Goal: Information Seeking & Learning: Get advice/opinions

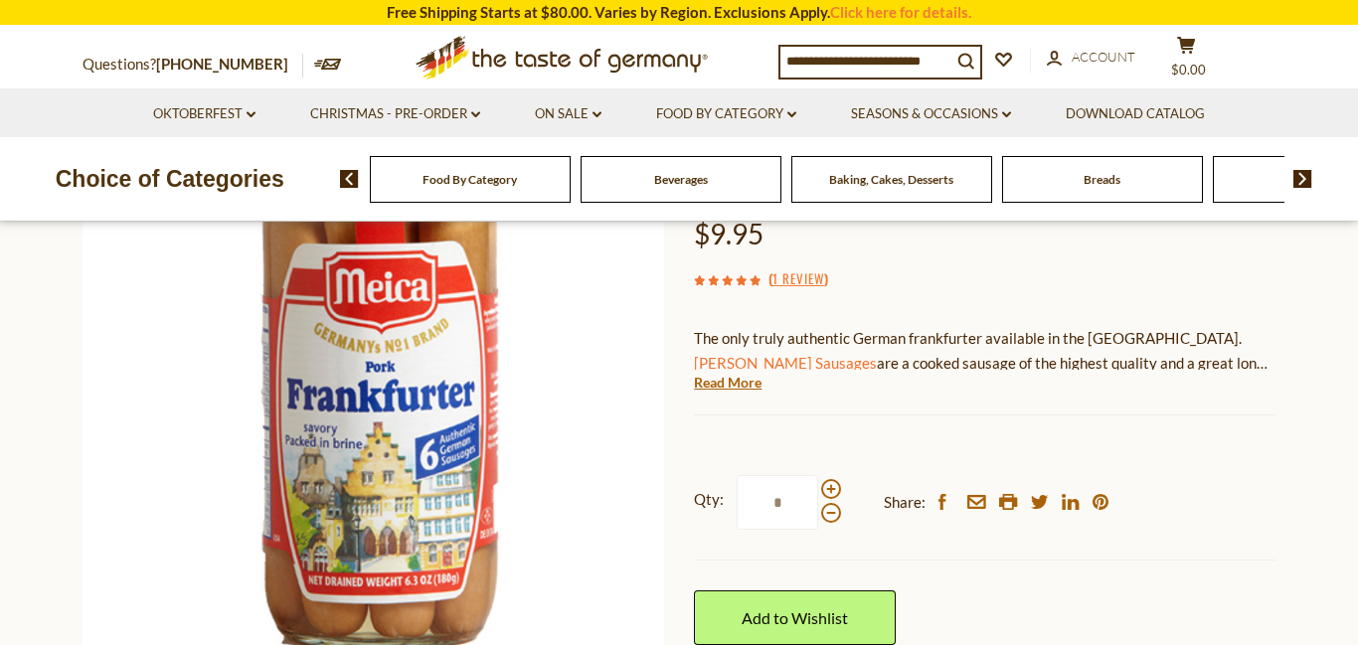
scroll to position [247, 0]
click at [753, 385] on link "Read More" at bounding box center [728, 382] width 68 height 20
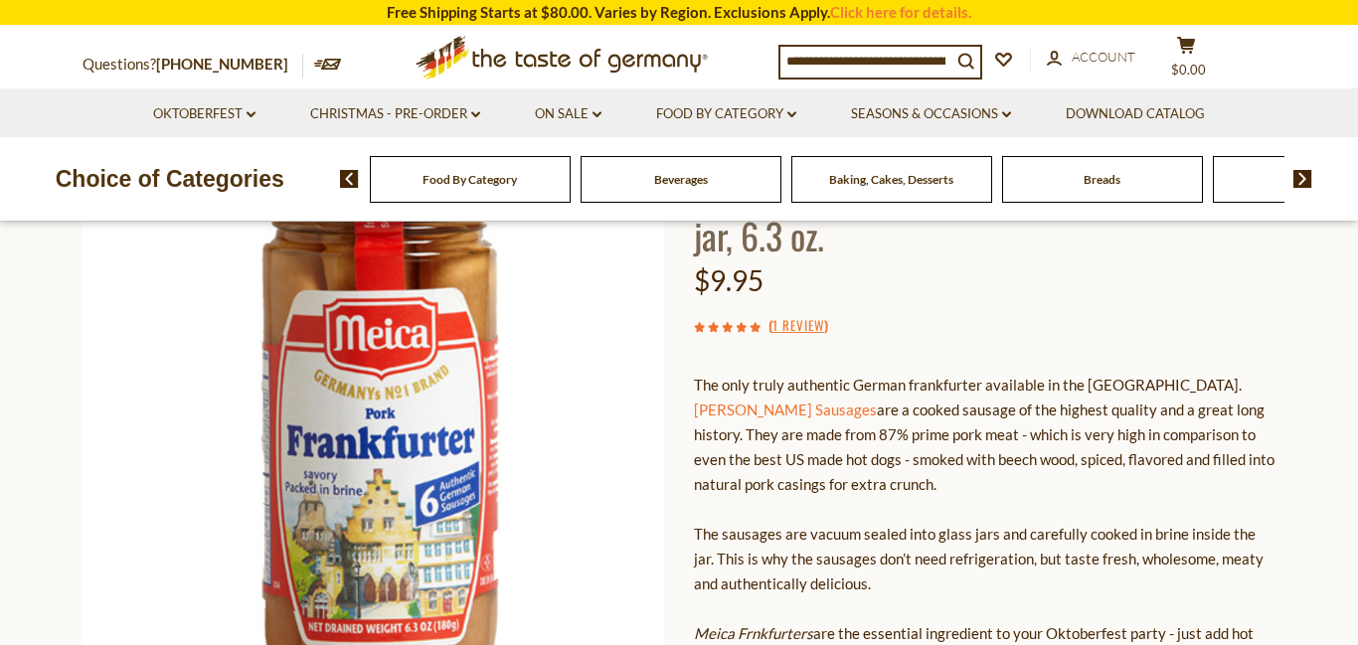
scroll to position [201, 0]
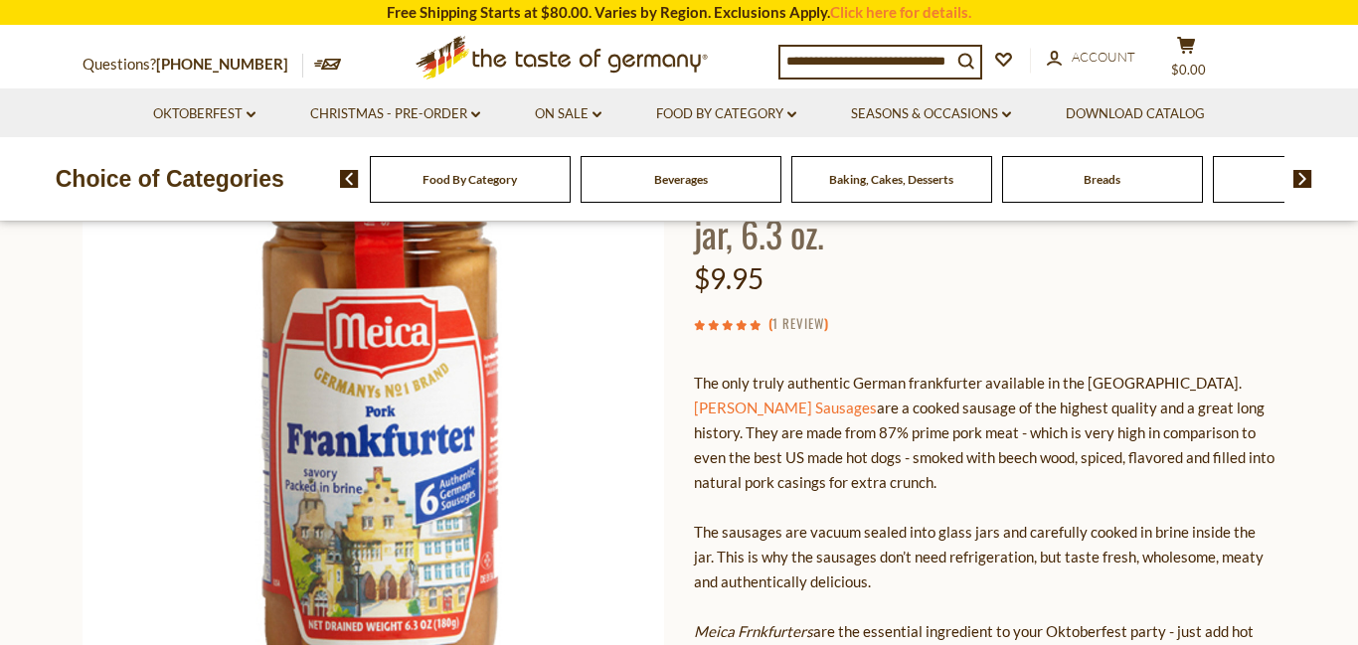
click at [813, 324] on link "1 Review" at bounding box center [798, 324] width 52 height 22
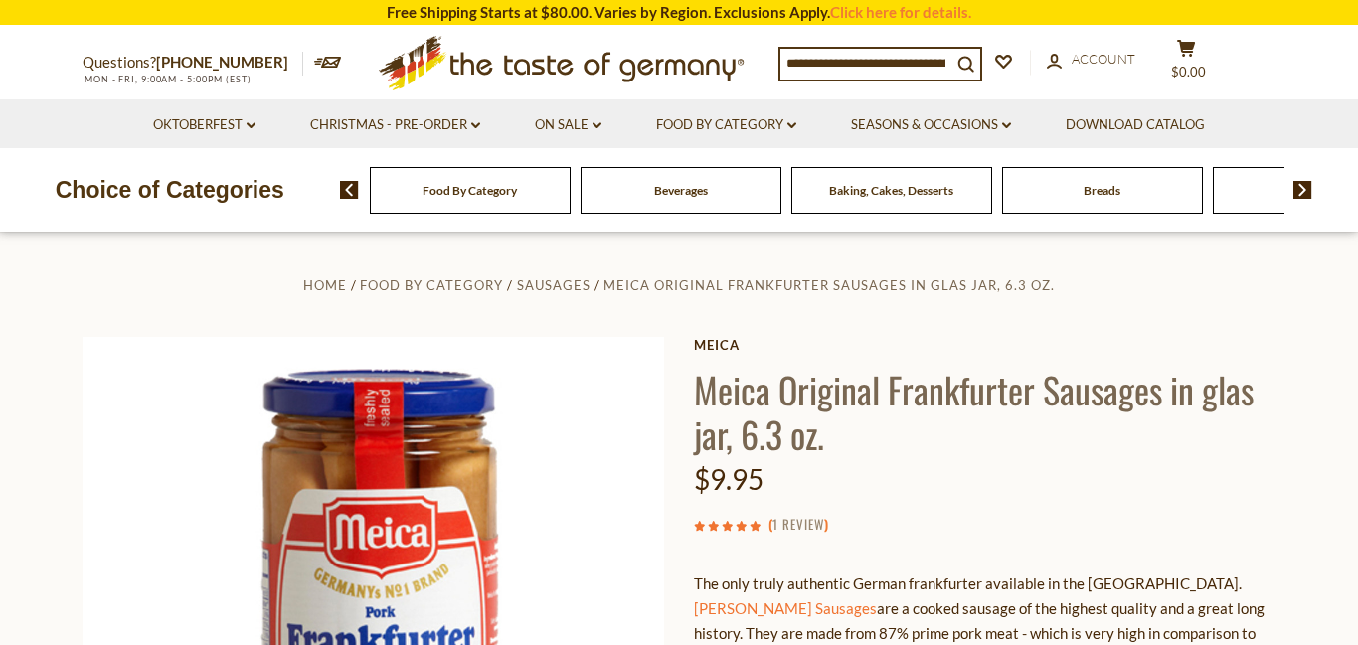
click at [799, 524] on link "1 Review" at bounding box center [798, 525] width 52 height 22
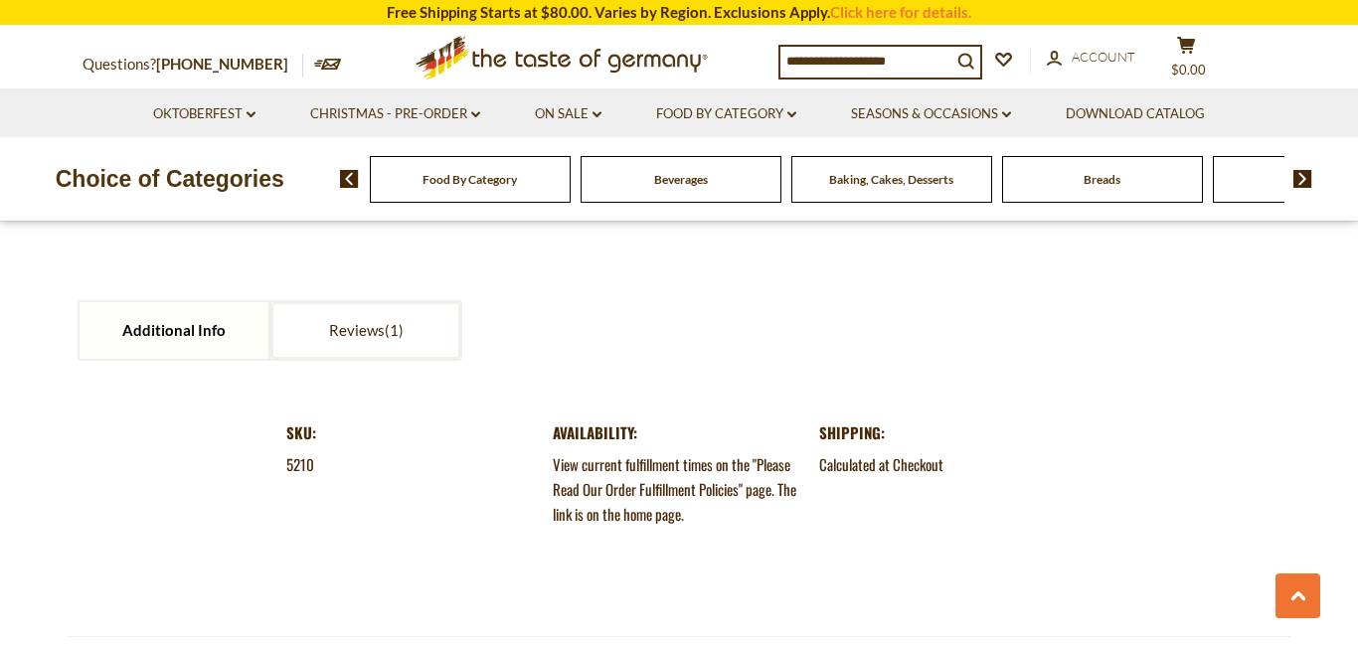
scroll to position [2542, 0]
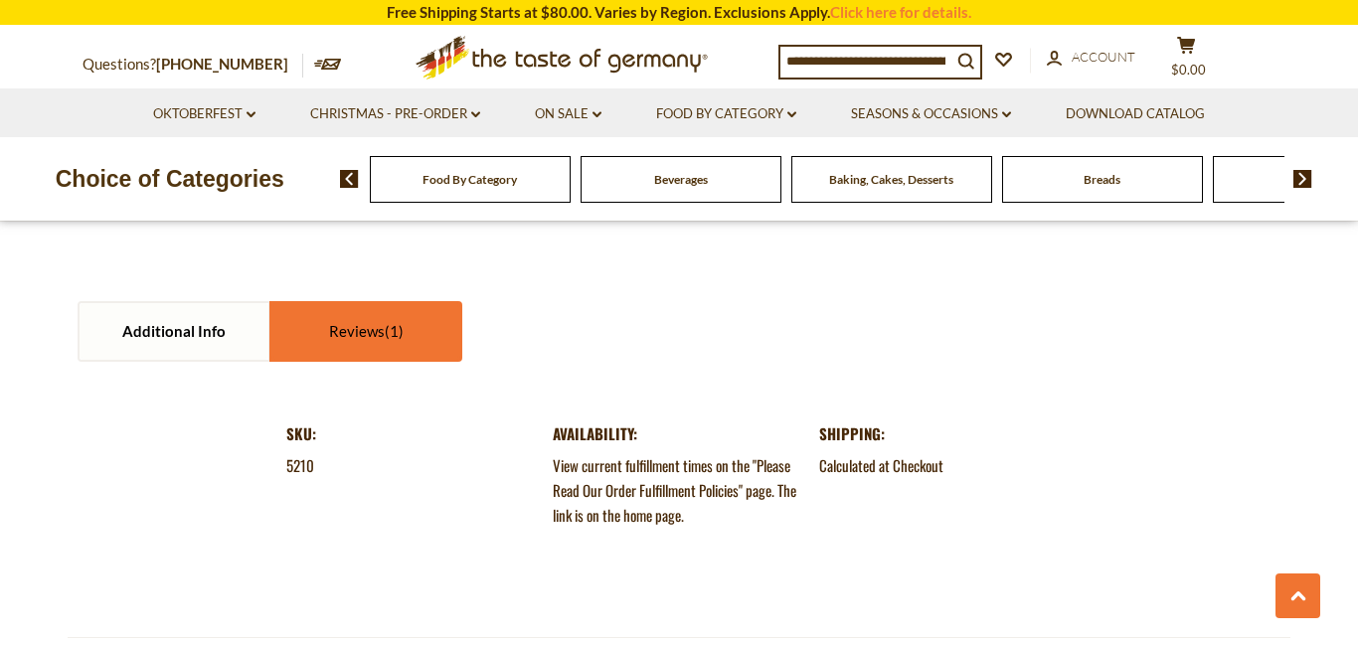
click at [424, 303] on link "Reviews" at bounding box center [365, 331] width 189 height 57
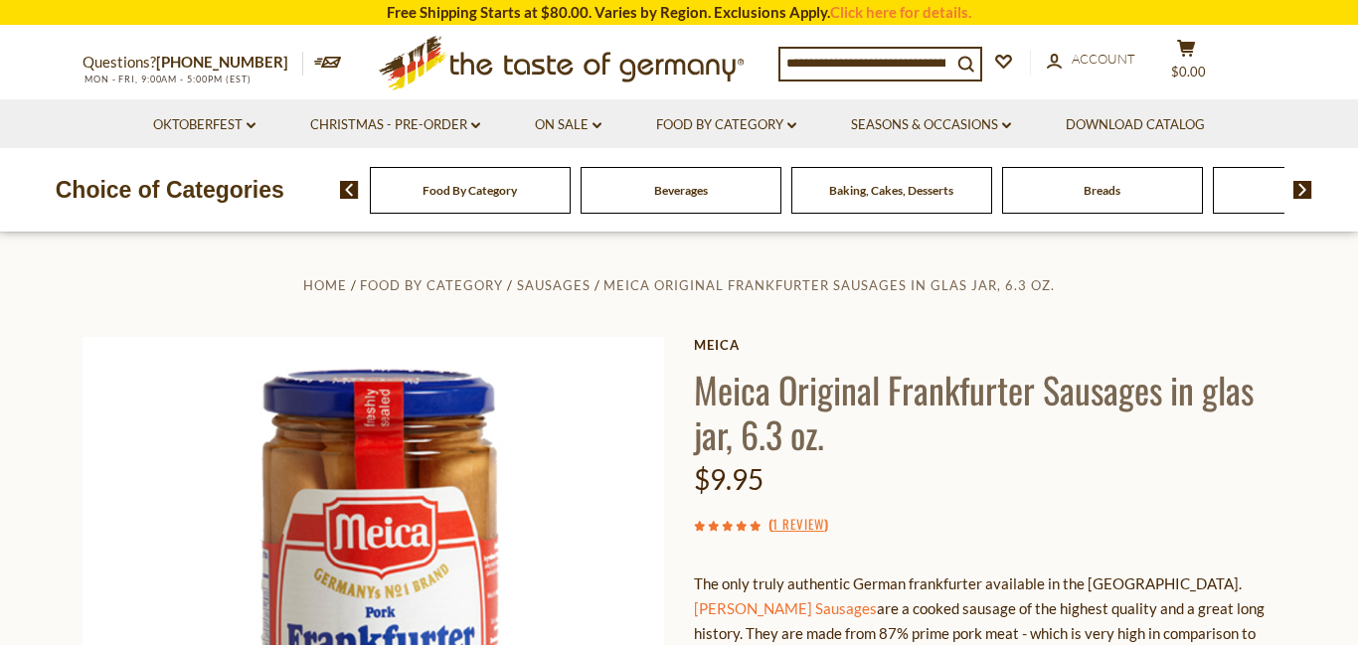
scroll to position [58, 0]
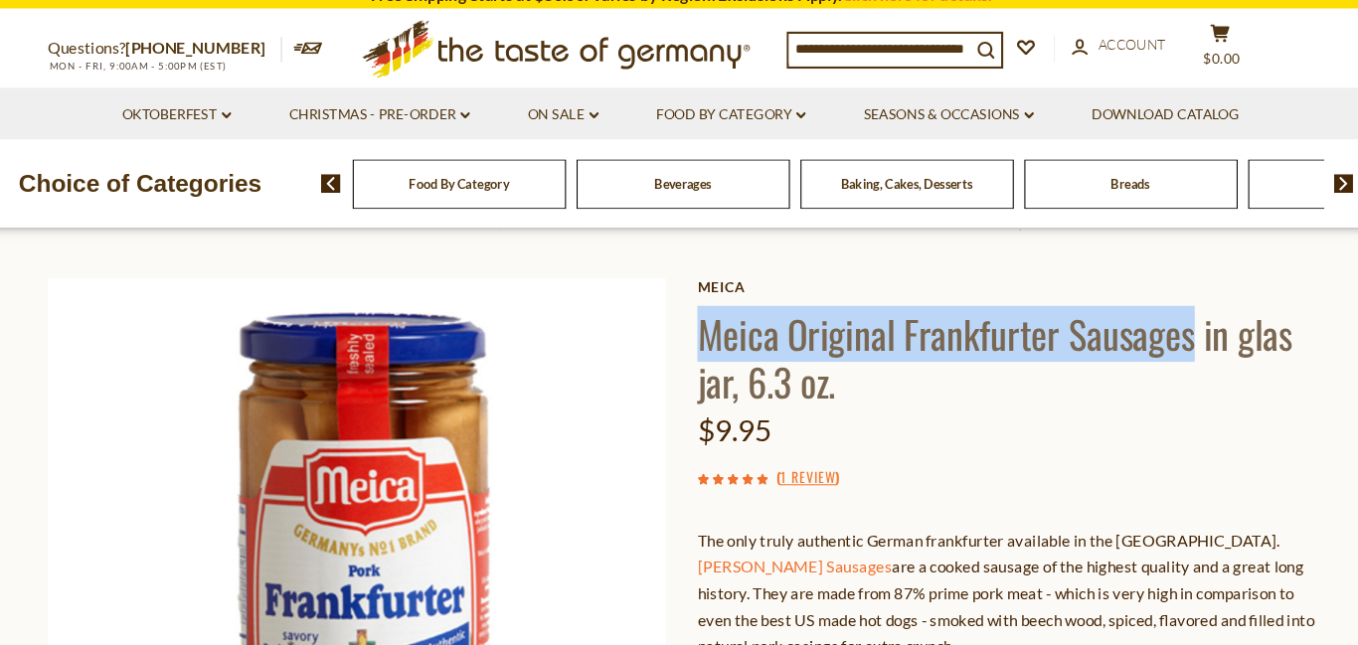
drag, startPoint x: 698, startPoint y: 331, endPoint x: 1159, endPoint y: 329, distance: 461.2
click at [1159, 329] on h1 "Meica Original Frankfurter Sausages in glas jar, 6.3 oz." at bounding box center [984, 353] width 581 height 89
copy h1 "Meica Original Frankfurter Sausages"
